Goal: Navigation & Orientation: Find specific page/section

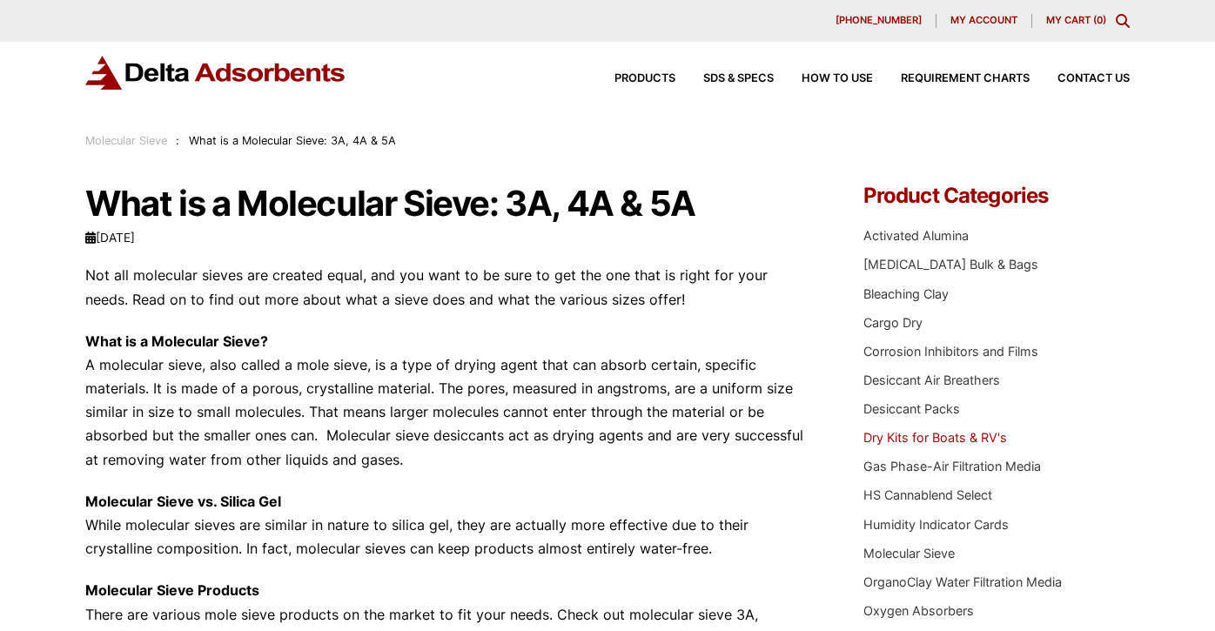
click at [890, 431] on link "Dry Kits for Boats & RV's" at bounding box center [935, 437] width 144 height 15
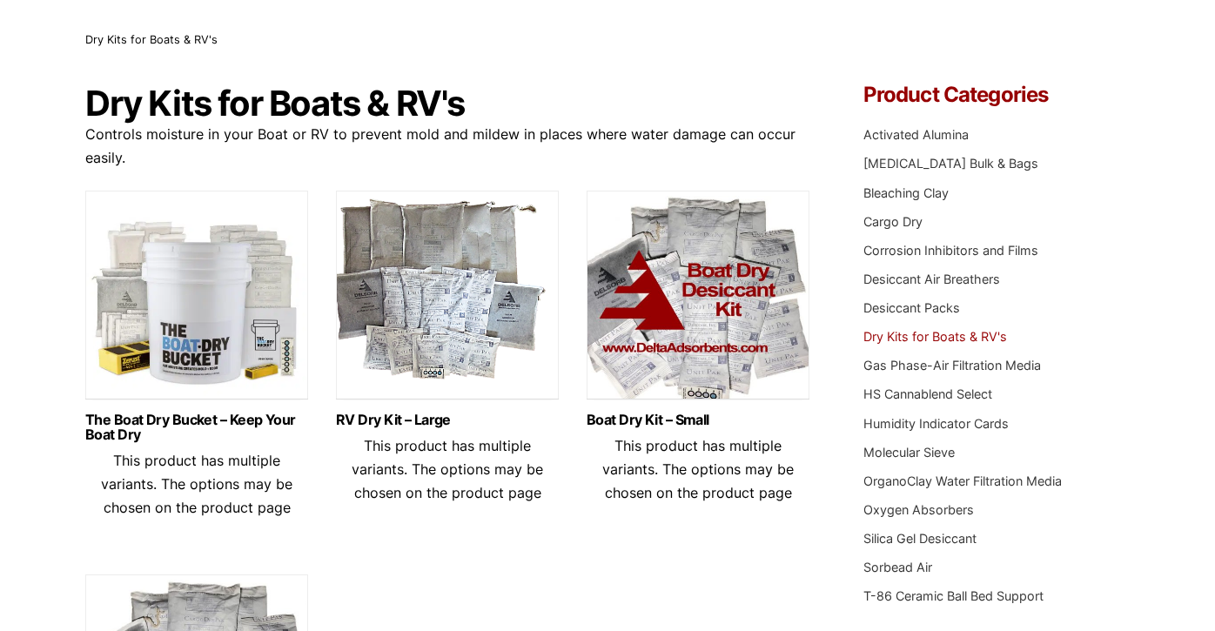
scroll to position [210, 0]
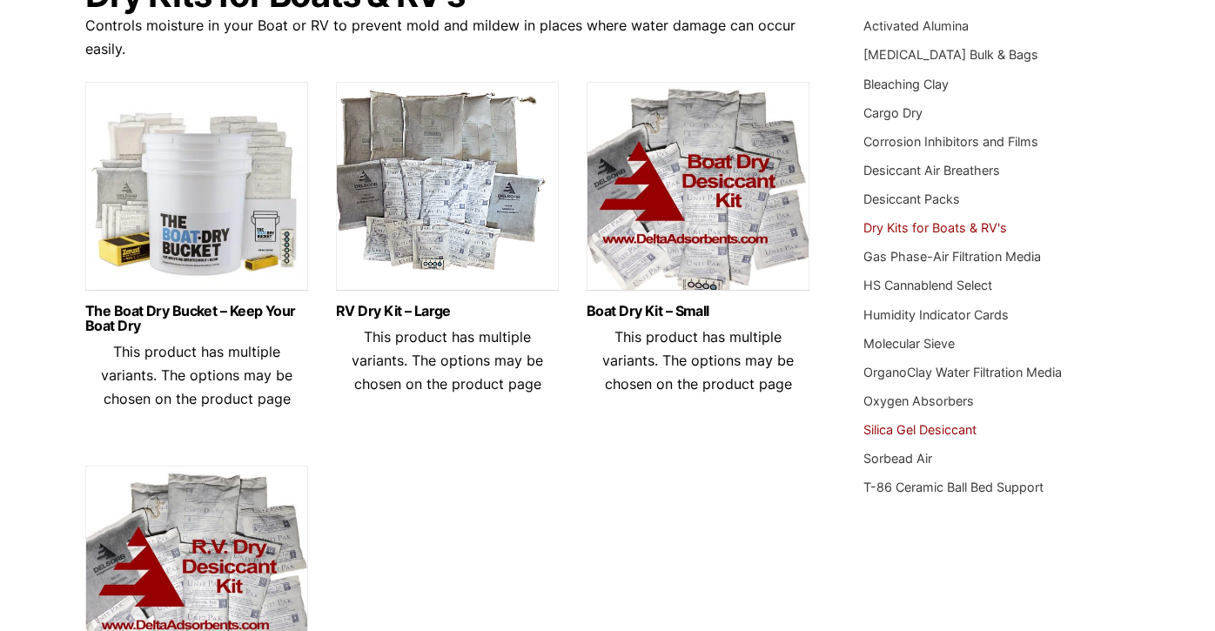
click at [935, 424] on link "Silica Gel Desiccant" at bounding box center [919, 429] width 113 height 15
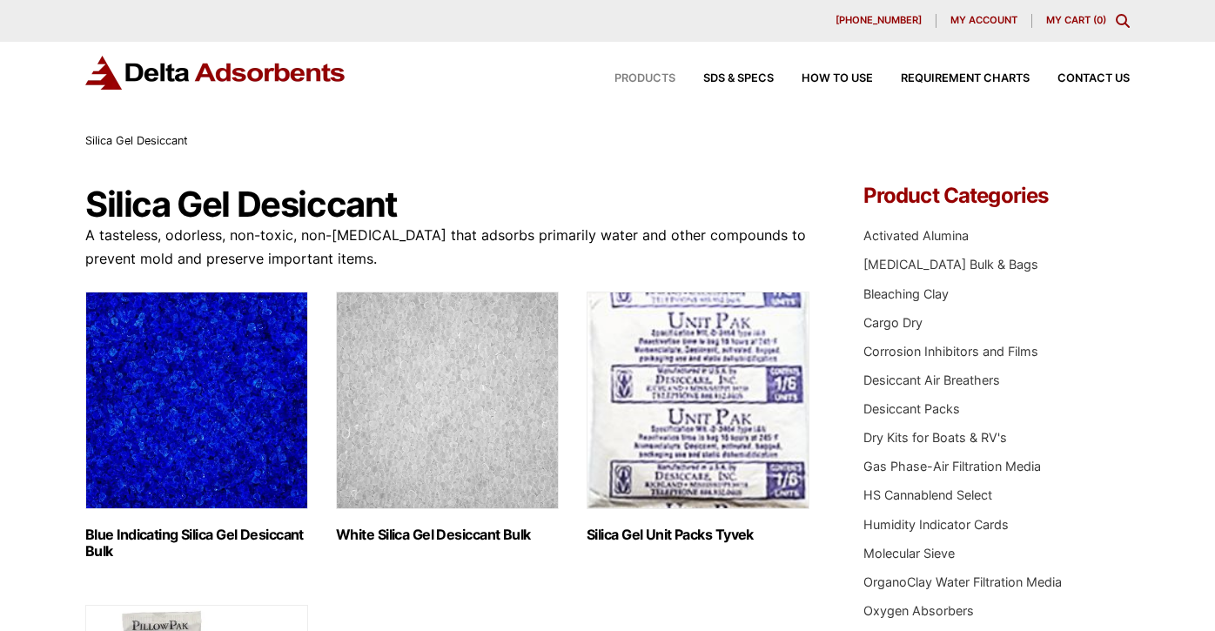
click at [627, 78] on span "Products" at bounding box center [644, 78] width 61 height 11
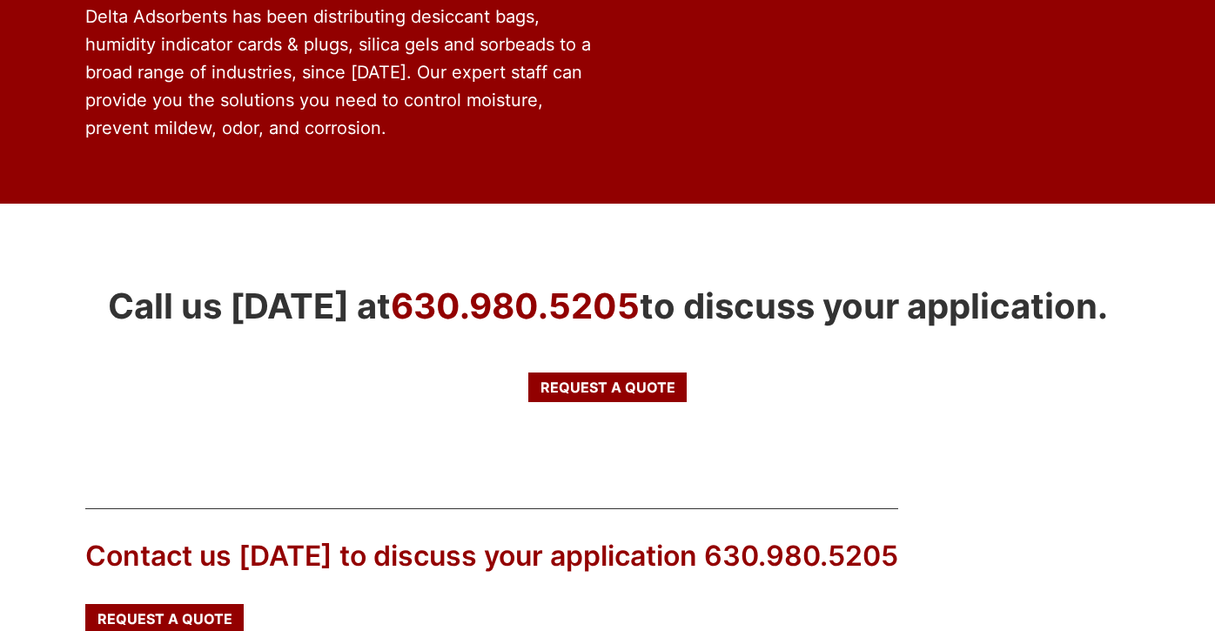
scroll to position [2946, 0]
